Goal: Transaction & Acquisition: Purchase product/service

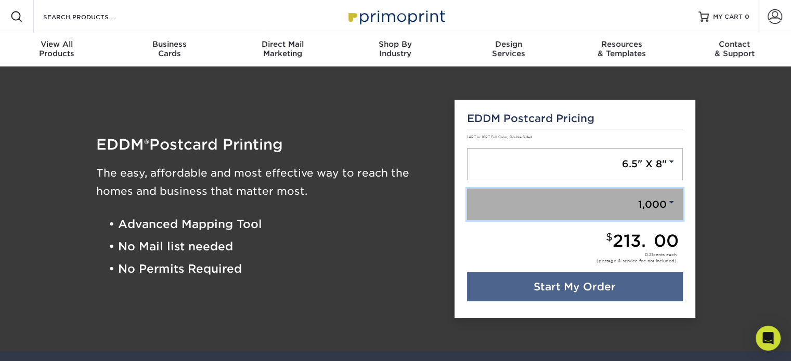
click at [634, 197] on link "1,000" at bounding box center [575, 205] width 216 height 32
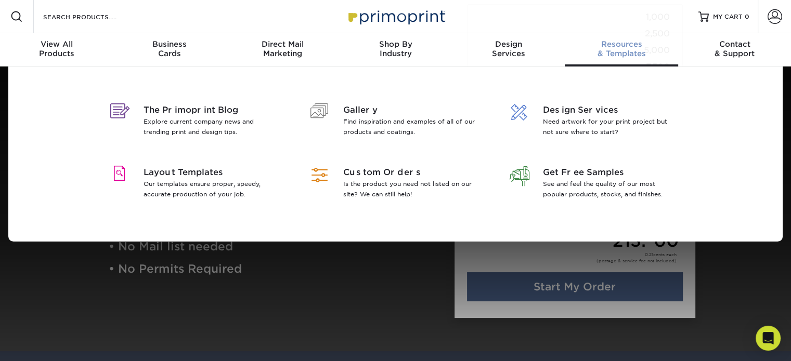
click at [654, 64] on link "Resources & Templates" at bounding box center [621, 49] width 113 height 33
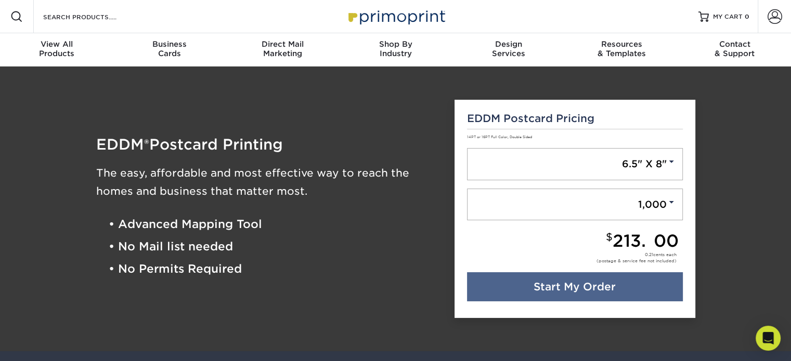
click at [662, 15] on div "Resources Menu Search Products Account SIGN IN CREATE AN ACCOUNT forgot passwor…" at bounding box center [395, 16] width 791 height 33
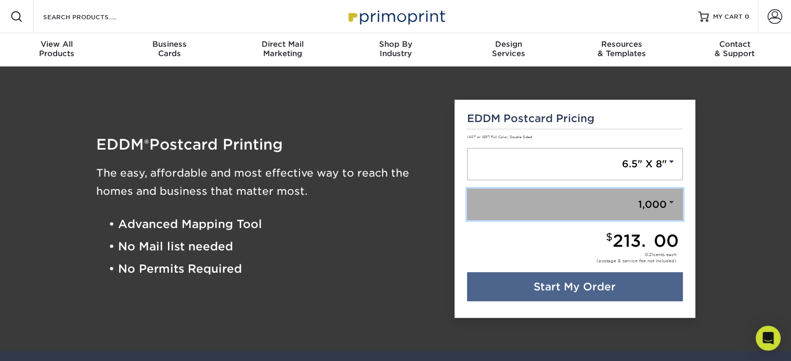
click at [656, 208] on link "1,000" at bounding box center [575, 205] width 216 height 32
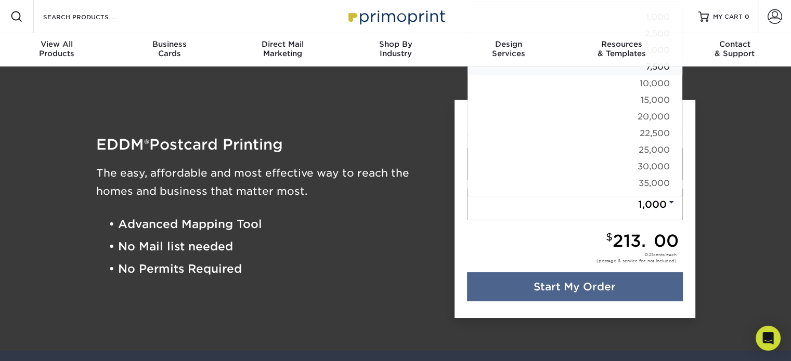
click at [659, 72] on link "7,500" at bounding box center [574, 67] width 215 height 17
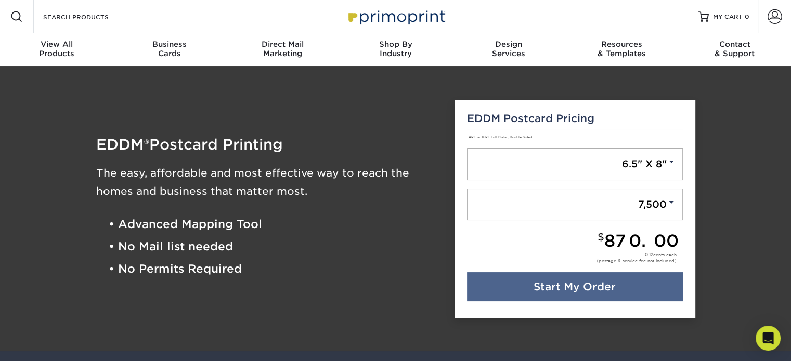
click at [545, 250] on div "$ 870.00 0.12 cents each (postage & service fee not included)" at bounding box center [575, 253] width 216 height 40
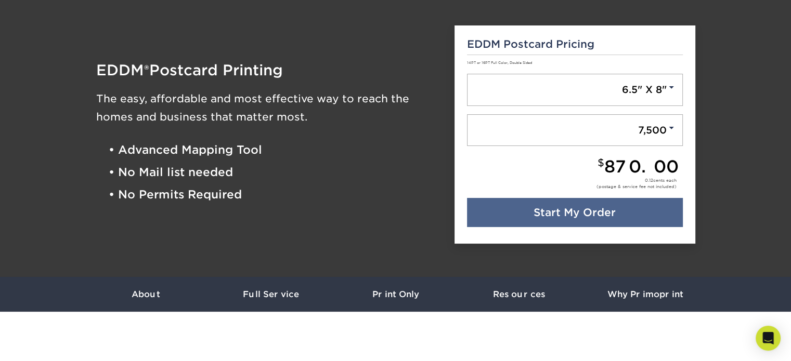
scroll to position [75, 0]
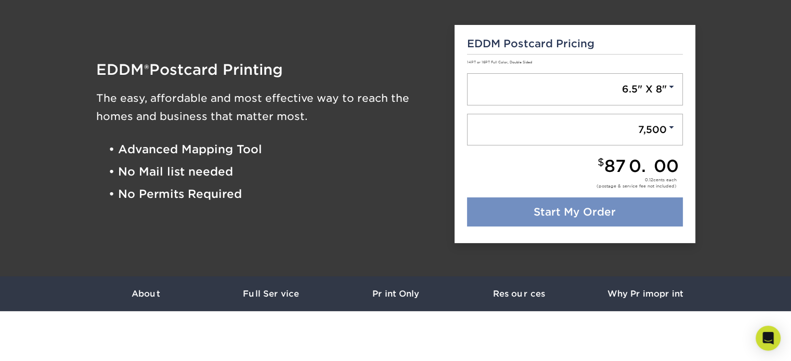
click at [487, 220] on link "Start My Order" at bounding box center [575, 212] width 216 height 29
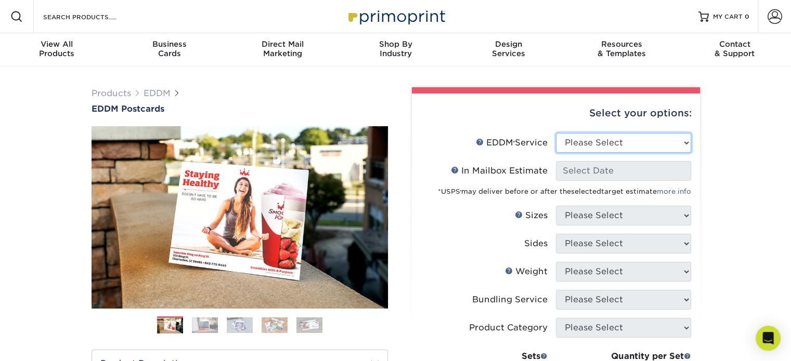
click at [680, 137] on select "Please Select Full Service Print Only" at bounding box center [623, 143] width 135 height 20
select select "full_service"
click at [556, 133] on select "Please Select Full Service Print Only" at bounding box center [623, 143] width 135 height 20
select select "-1"
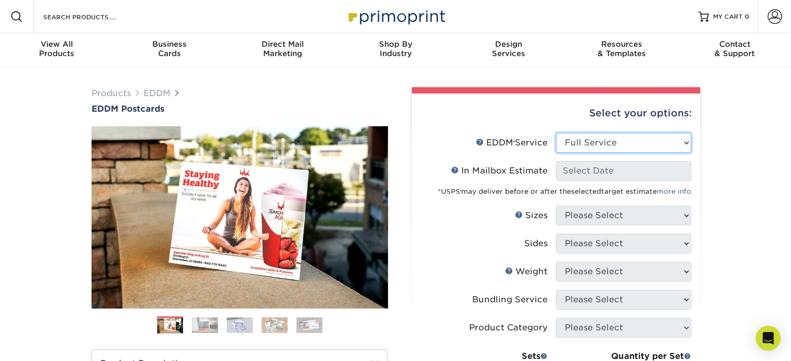
select select "-1"
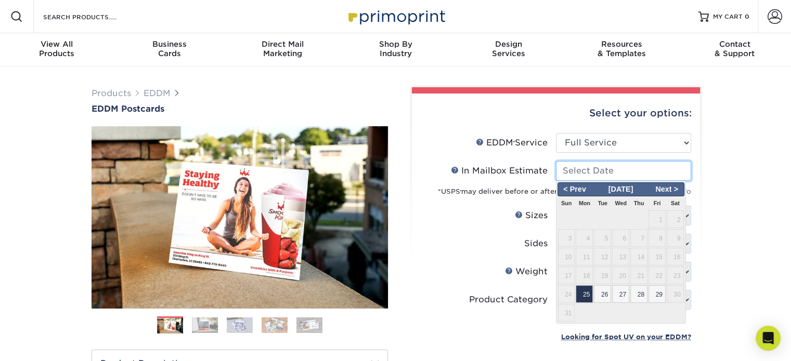
click at [665, 173] on input "In Mailbox Estimate Help In Mailbox Estimate" at bounding box center [623, 171] width 135 height 20
click at [675, 190] on span "Next >" at bounding box center [667, 189] width 32 height 11
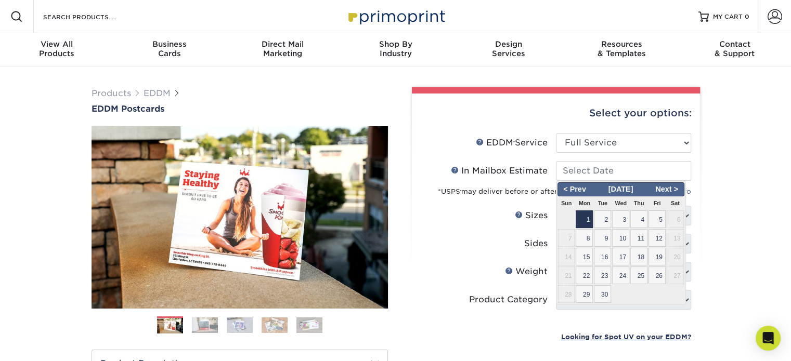
click at [587, 224] on span "1" at bounding box center [584, 220] width 17 height 18
type input "[DATE]"
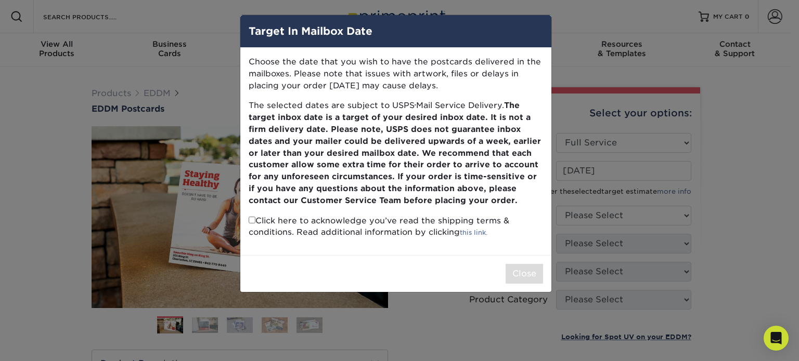
click at [251, 218] on input "checkbox" at bounding box center [252, 220] width 7 height 7
checkbox input "true"
click at [518, 272] on button "Close" at bounding box center [523, 274] width 37 height 20
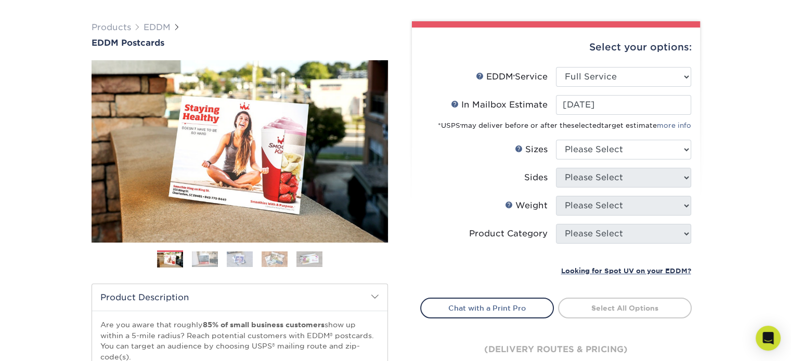
scroll to position [67, 0]
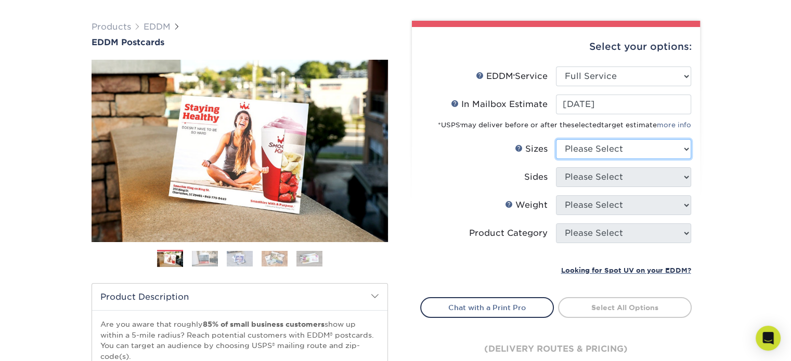
click at [615, 157] on select "Please Select 4.5" x 12" 6" x 12" 6.5" x 8" 6.5" x 9" 6.5" x 12" 7" x 8.5" 8" x…" at bounding box center [623, 149] width 135 height 20
select select "6.50x8.00"
click at [556, 139] on select "Please Select 4.5" x 12" 6" x 12" 6.5" x 8" 6.5" x 9" 6.5" x 12" 7" x 8.5" 8" x…" at bounding box center [623, 149] width 135 height 20
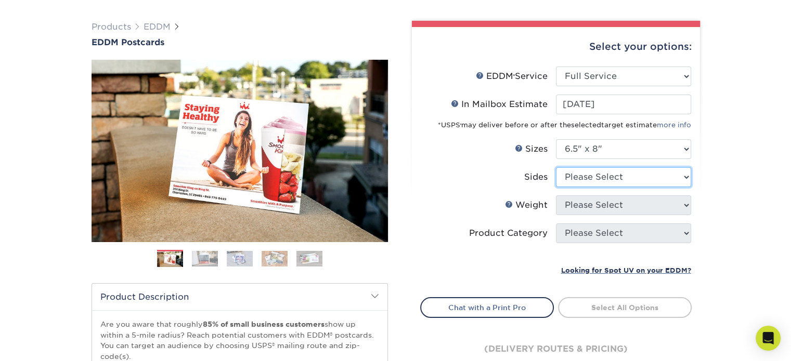
click at [620, 174] on select "Please Select Print Both Sides Print Front Only" at bounding box center [623, 177] width 135 height 20
select select "13abbda7-1d64-4f25-8bb2-c179b224825d"
click at [556, 167] on select "Please Select Print Both Sides Print Front Only" at bounding box center [623, 177] width 135 height 20
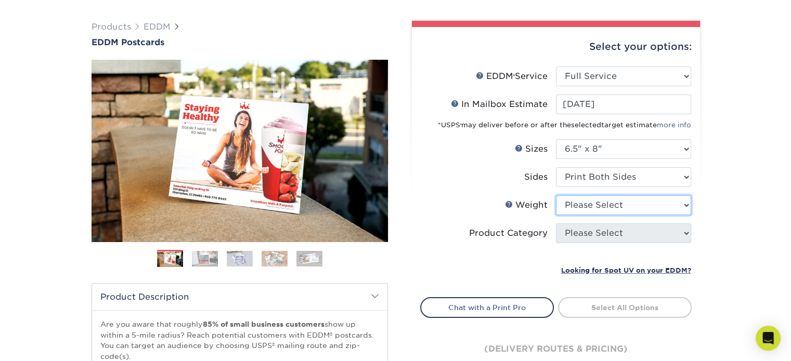
click at [621, 207] on select "Please Select 16PT 14PT" at bounding box center [623, 205] width 135 height 20
select select "14PT"
click at [556, 195] on select "Please Select 16PT 14PT" at bounding box center [623, 205] width 135 height 20
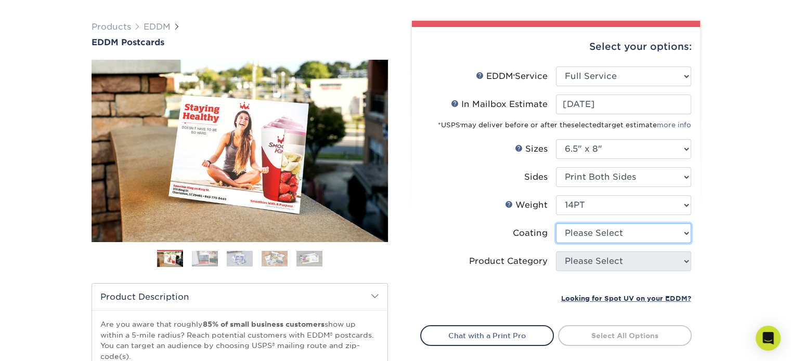
click at [620, 236] on select at bounding box center [623, 234] width 135 height 20
select select "1e8116af-acfc-44b1-83dc-8181aa338834"
click at [556, 224] on select at bounding box center [623, 234] width 135 height 20
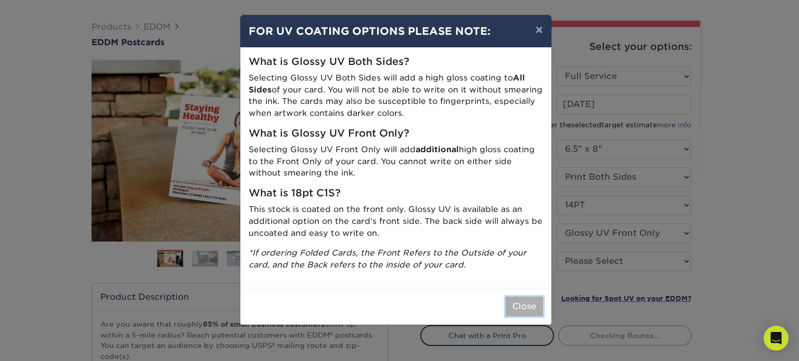
click at [521, 308] on button "Close" at bounding box center [523, 307] width 37 height 20
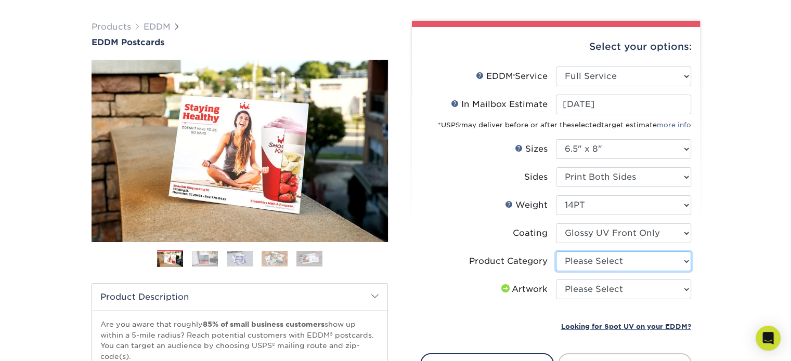
click at [630, 258] on select "Please Select Postcards" at bounding box center [623, 262] width 135 height 20
select select "9b7272e0-d6c8-4c3c-8e97-d3a1bcdab858"
click at [556, 252] on select "Please Select Postcards" at bounding box center [623, 262] width 135 height 20
click at [626, 284] on select "Please Select I will upload files I need a design - $150" at bounding box center [623, 290] width 135 height 20
select select "upload"
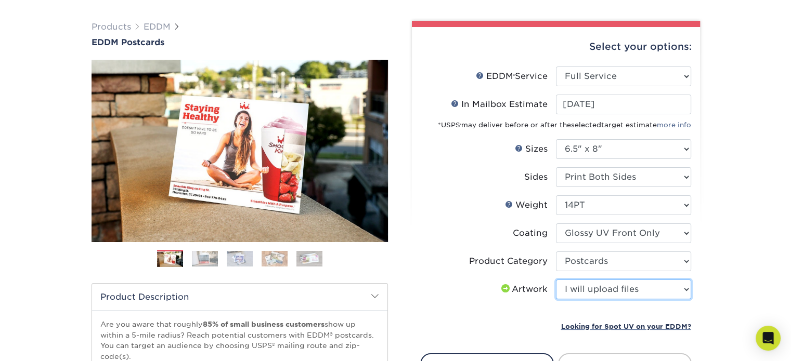
click at [556, 280] on select "Please Select I will upload files I need a design - $150" at bounding box center [623, 290] width 135 height 20
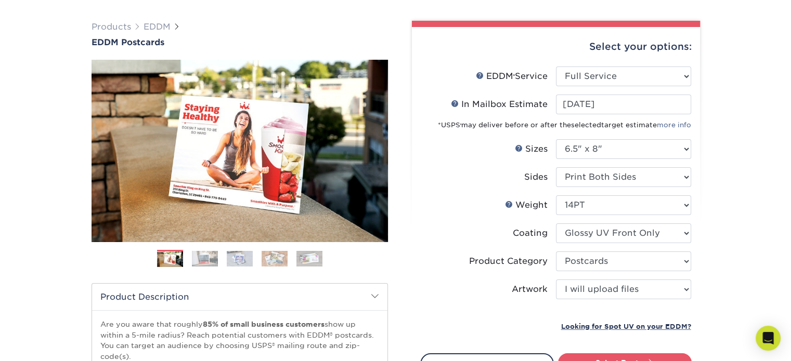
click at [608, 311] on li "Sets - 1 + Quantity per Set 100 – $120.00 250 – $161.00 500 – $186.00 1000 – $2…" at bounding box center [556, 314] width 270 height 12
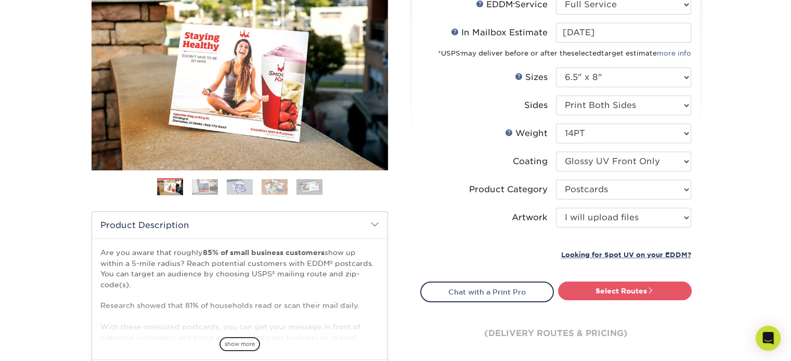
scroll to position [139, 0]
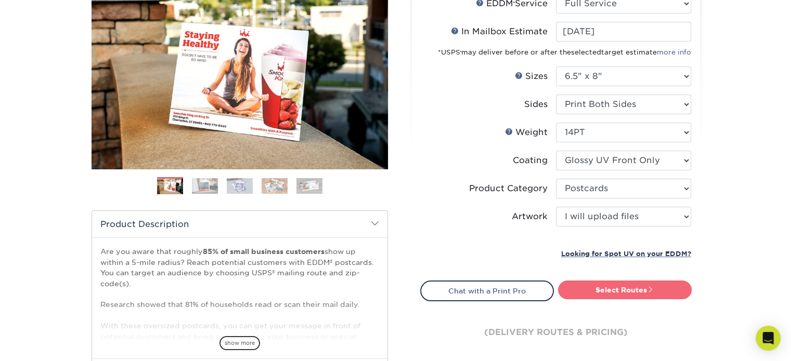
click at [608, 287] on link "Select Routes" at bounding box center [625, 290] width 134 height 19
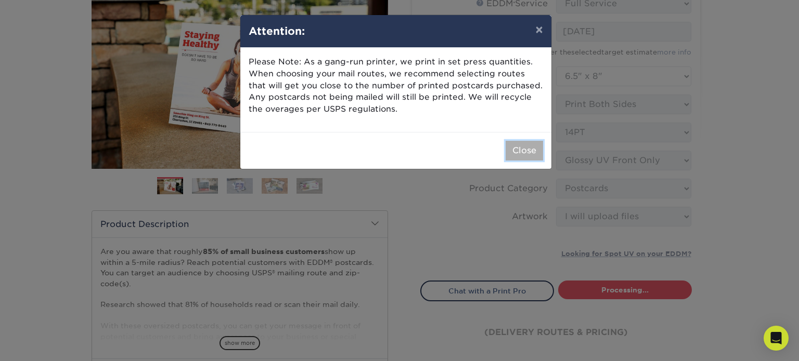
click at [526, 151] on button "Close" at bounding box center [523, 151] width 37 height 20
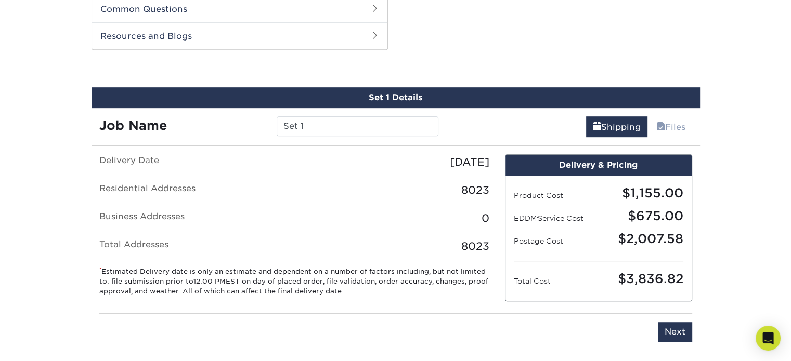
scroll to position [528, 0]
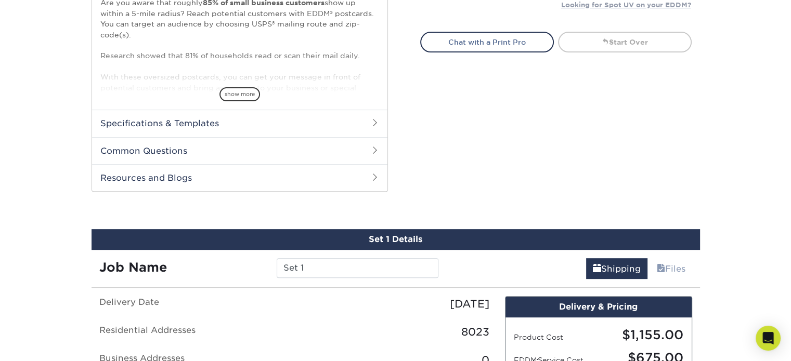
scroll to position [368, 0]
